Goal: Find specific page/section: Find specific page/section

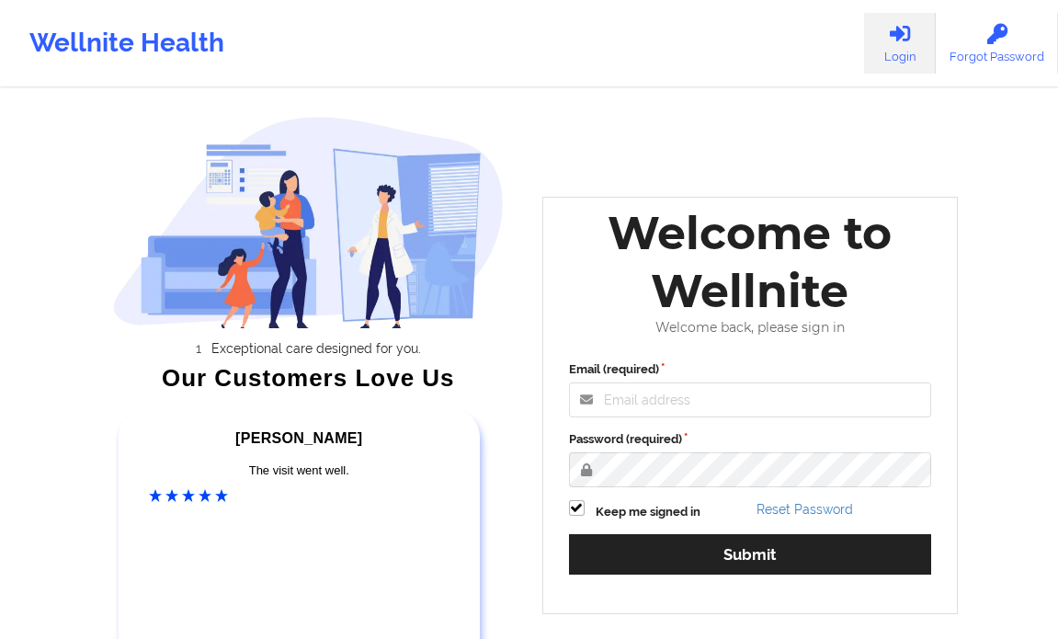
click at [642, 404] on input "Email (required)" at bounding box center [750, 400] width 363 height 35
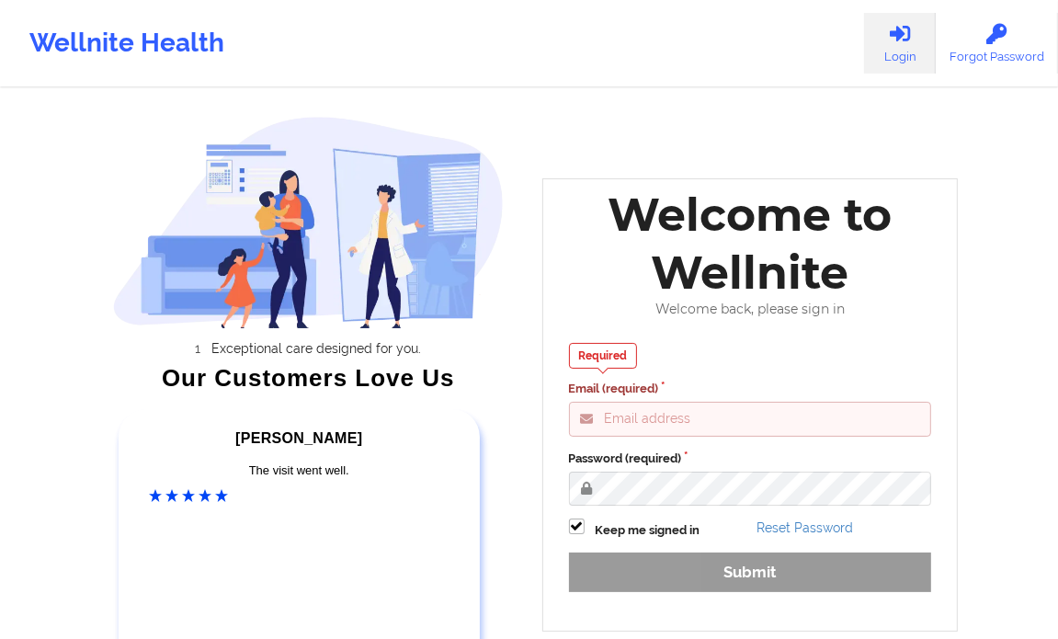
type input "[PERSON_NAME][EMAIL_ADDRESS][DOMAIN_NAME]"
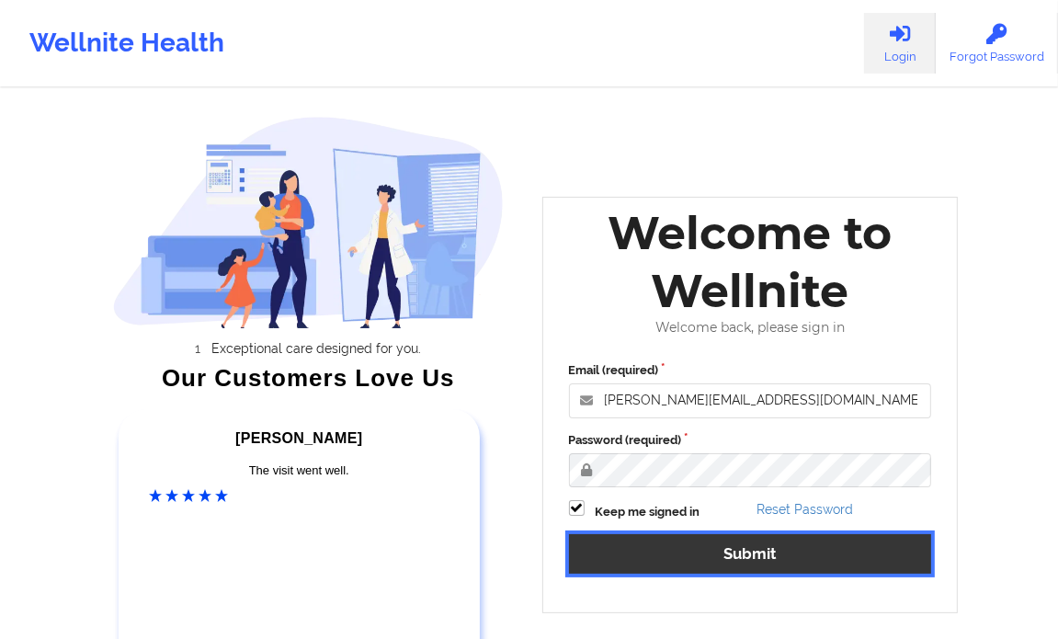
click at [736, 556] on button "Submit" at bounding box center [750, 554] width 363 height 40
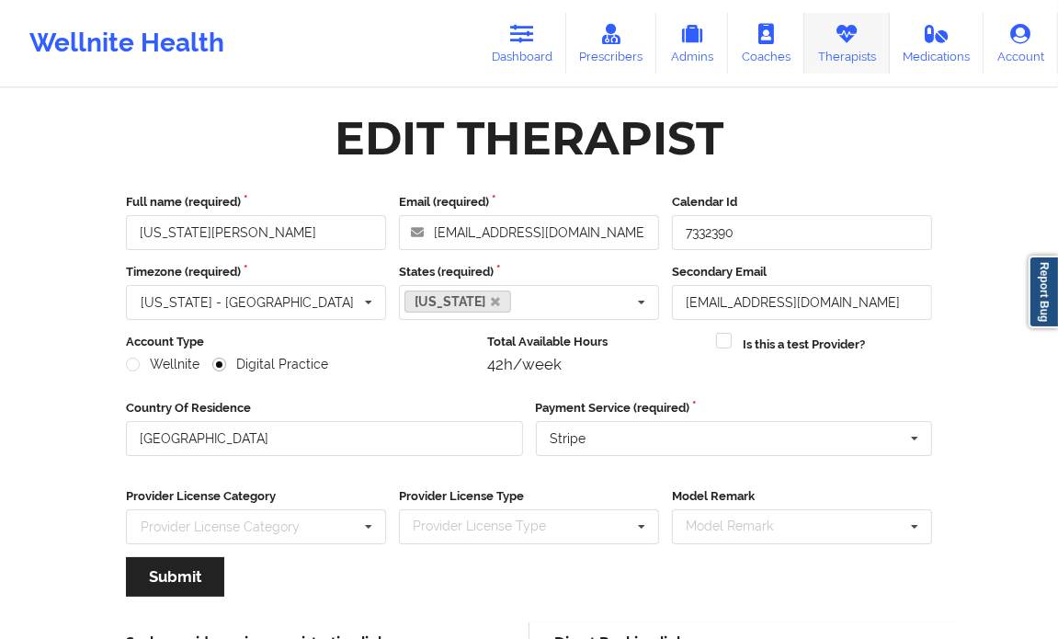
click at [857, 58] on link "Therapists" at bounding box center [848, 43] width 86 height 61
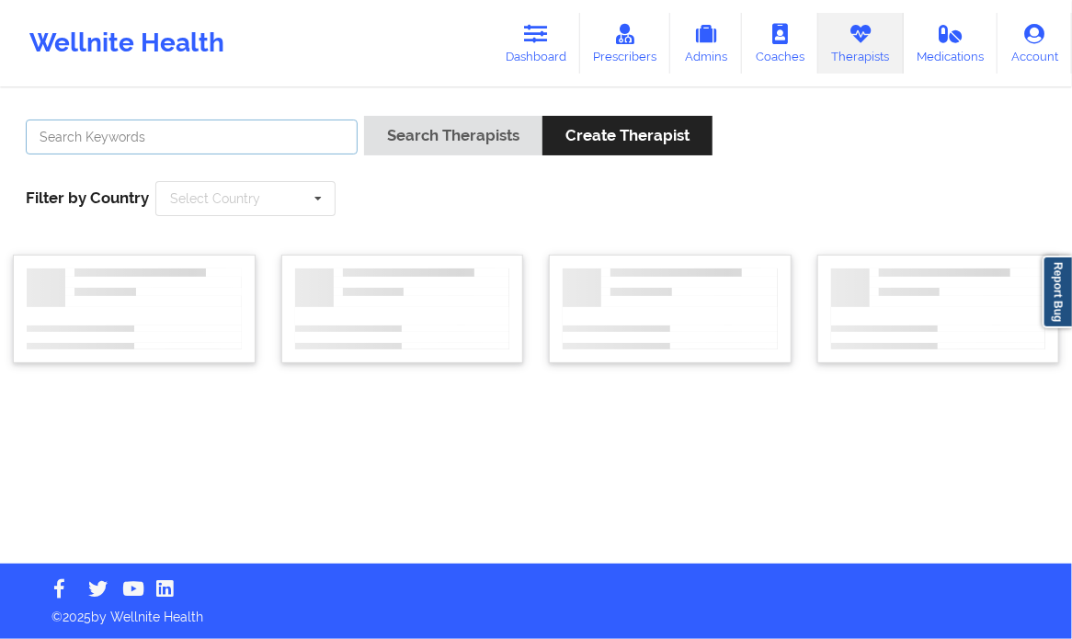
click at [221, 139] on input "text" at bounding box center [192, 137] width 332 height 35
paste input "[PERSON_NAME]"
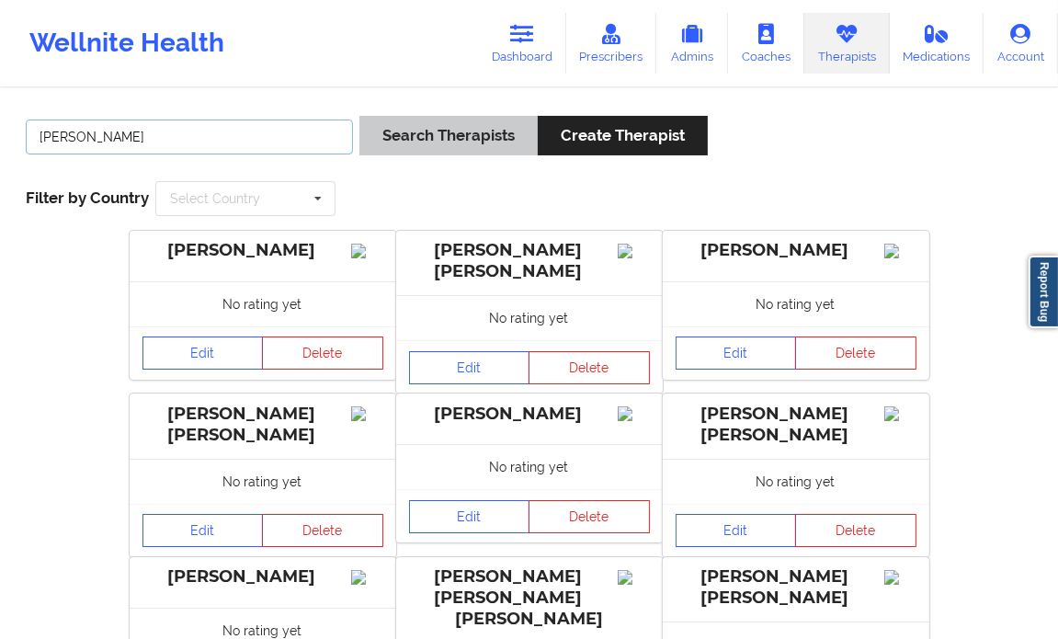
type input "[PERSON_NAME]"
click at [437, 144] on button "Search Therapists" at bounding box center [449, 136] width 178 height 40
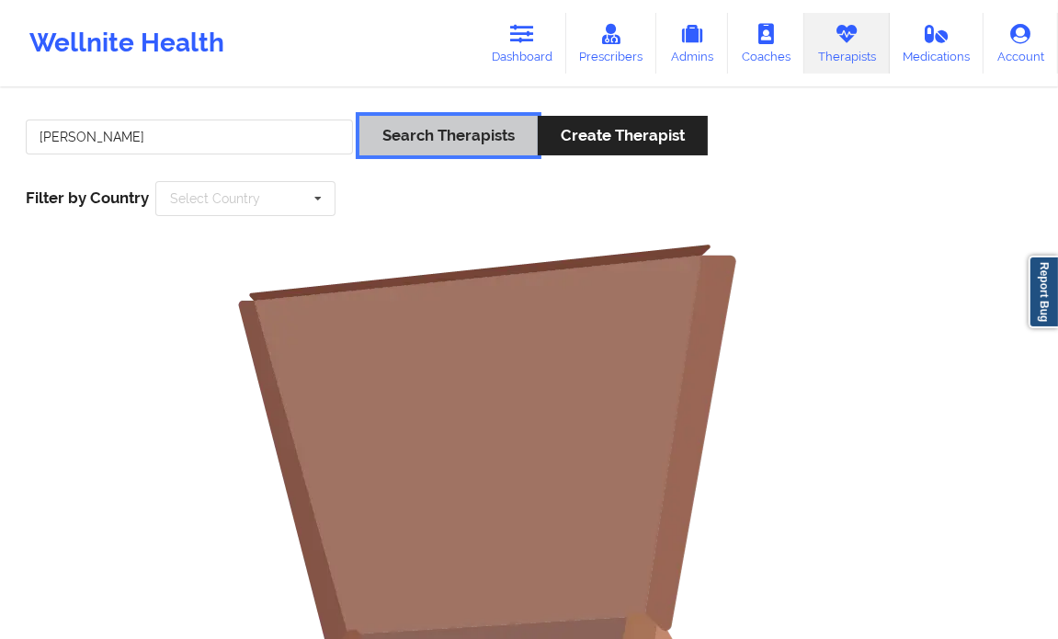
click at [495, 127] on button "Search Therapists" at bounding box center [449, 136] width 178 height 40
